Goal: Task Accomplishment & Management: Complete application form

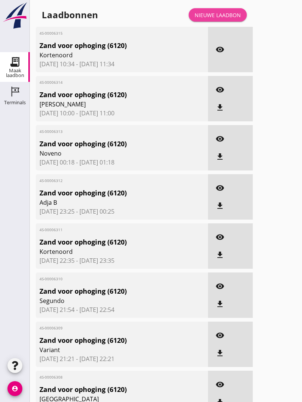
click at [221, 19] on div "Nieuwe laadbon" at bounding box center [217, 15] width 46 height 8
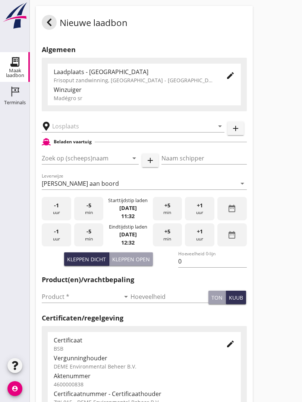
click at [103, 131] on input "text" at bounding box center [127, 126] width 151 height 12
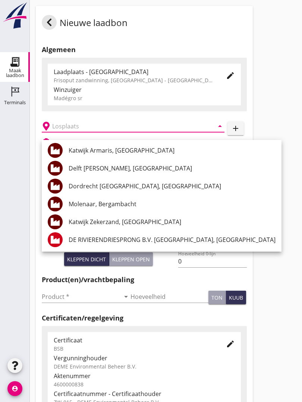
scroll to position [37, 0]
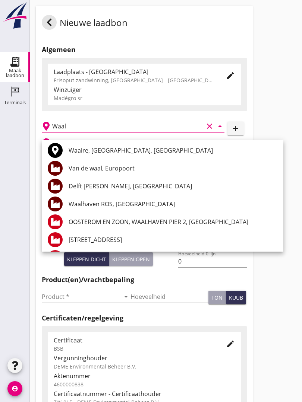
click at [141, 203] on div "Waalhaven ROS, [GEOGRAPHIC_DATA]" at bounding box center [173, 204] width 209 height 9
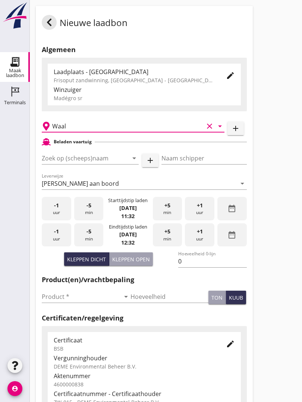
type input "Waalhaven ROS, [GEOGRAPHIC_DATA]"
click at [85, 164] on input "Zoek op (scheeps)naam" at bounding box center [80, 158] width 76 height 12
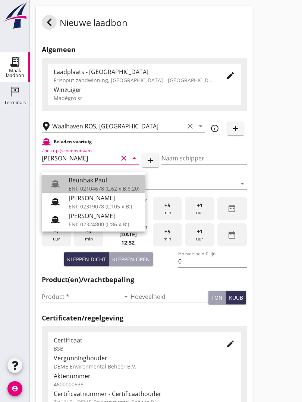
click at [95, 178] on div "Beunbak Paul" at bounding box center [104, 180] width 71 height 9
type input "Beunbak Paul"
type input "[PERSON_NAME]"
type input "576"
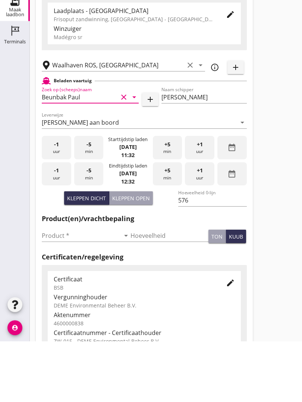
click at [55, 291] on input "Product *" at bounding box center [81, 297] width 78 height 12
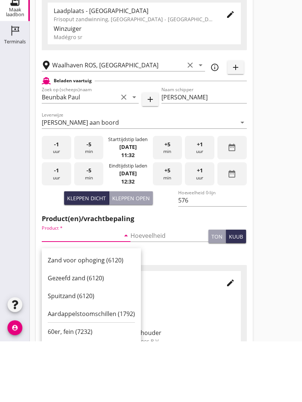
click at [91, 317] on div "Zand voor ophoging (6120)" at bounding box center [91, 321] width 87 height 9
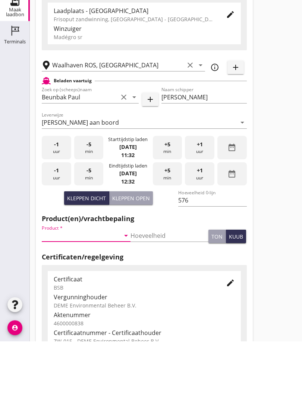
type input "Zand voor ophoging (6120)"
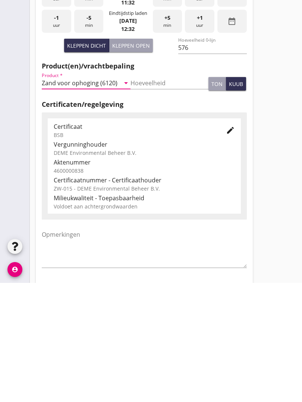
scroll to position [130, 0]
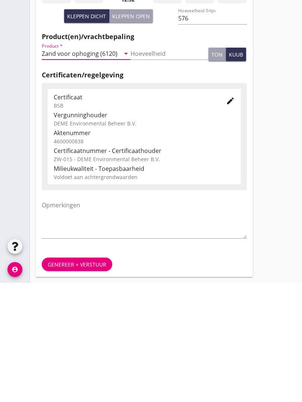
click at [76, 380] on div "Genereer + verstuur" at bounding box center [77, 384] width 58 height 8
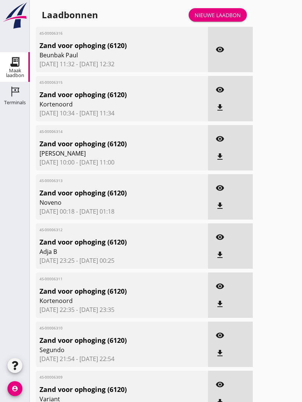
click at [226, 19] on div "Nieuwe laadbon" at bounding box center [217, 15] width 46 height 8
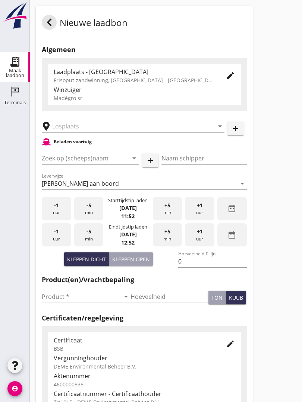
click at [100, 130] on input "text" at bounding box center [127, 126] width 151 height 12
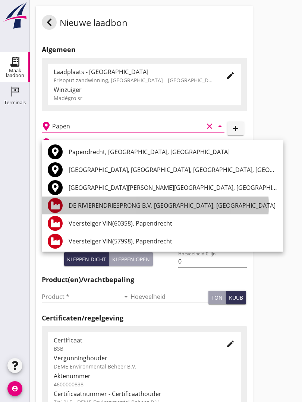
click at [180, 207] on div "DE RIVIERENDRIESPRONG B.V. [GEOGRAPHIC_DATA], [GEOGRAPHIC_DATA]" at bounding box center [173, 205] width 209 height 9
type input "DE RIVIERENDRIESPRONG B.V. [GEOGRAPHIC_DATA], [GEOGRAPHIC_DATA]"
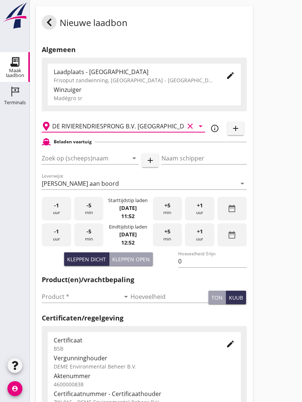
click at [111, 164] on input "Zoek op (scheeps)naam" at bounding box center [80, 158] width 76 height 12
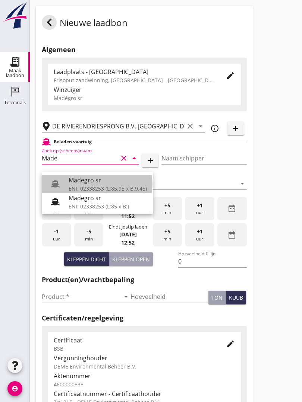
click at [104, 183] on div "Madegro sr" at bounding box center [108, 180] width 78 height 9
type input "Madegro sr"
type input "[PERSON_NAME]"
type input "1138"
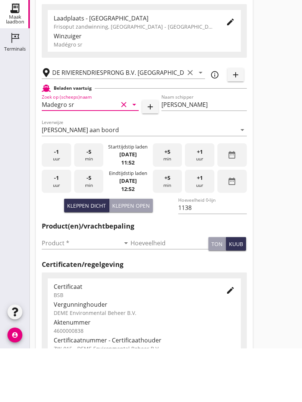
click at [57, 291] on input "Product *" at bounding box center [81, 297] width 78 height 12
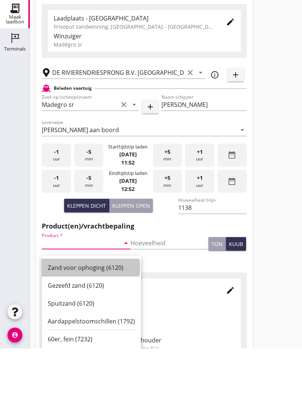
click at [90, 317] on div "Zand voor ophoging (6120)" at bounding box center [91, 321] width 87 height 9
type input "Zand voor ophoging (6120)"
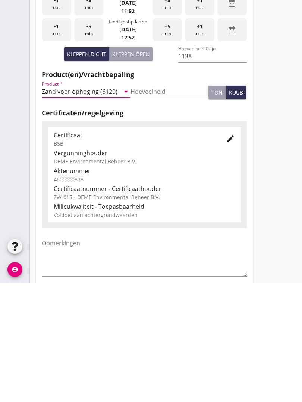
scroll to position [130, 0]
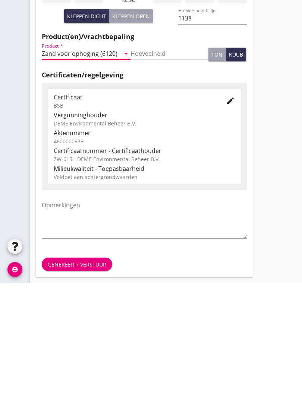
click at [88, 380] on div "Genereer + verstuur" at bounding box center [77, 384] width 58 height 8
